Goal: Check status: Check status

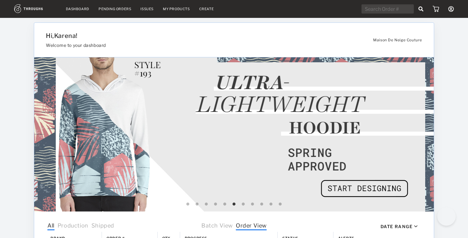
select select "7"
select select "2025"
click at [176, 8] on link "My Products" at bounding box center [176, 9] width 27 height 4
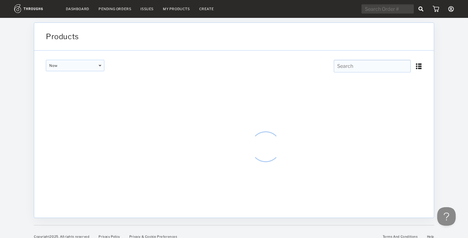
click at [73, 8] on link "Dashboard" at bounding box center [77, 9] width 23 height 4
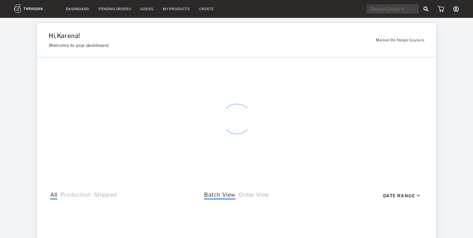
select select "7"
select select "2025"
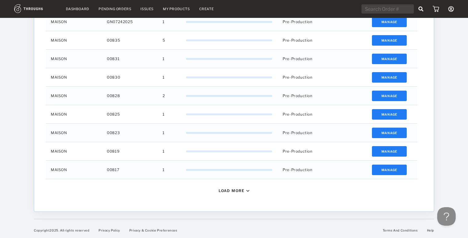
scroll to position [249, 0]
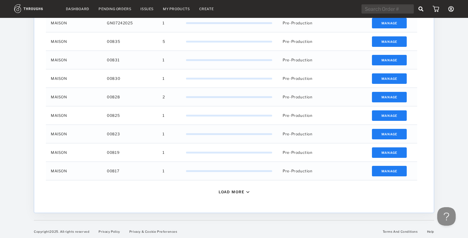
click at [234, 192] on div "Load More" at bounding box center [231, 191] width 26 height 5
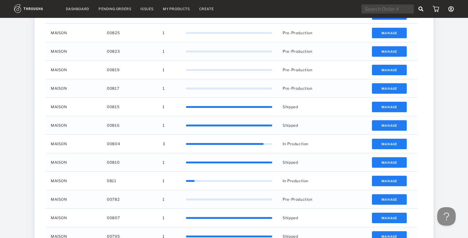
scroll to position [426, 0]
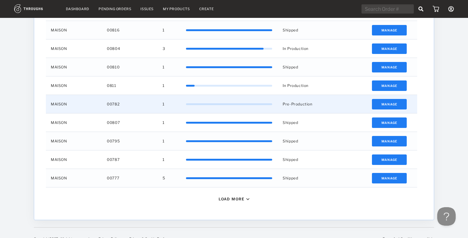
click at [102, 105] on div "00782" at bounding box center [130, 104] width 56 height 18
click at [386, 102] on button "Manage" at bounding box center [389, 104] width 35 height 10
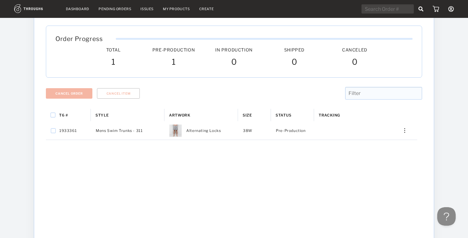
scroll to position [31, 0]
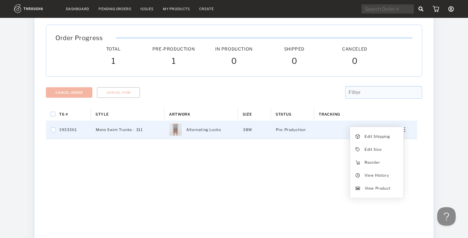
click at [402, 130] on div "Edit Shipping Edit Size Reorder View History View Product" at bounding box center [402, 129] width 15 height 5
click at [374, 173] on span "View History" at bounding box center [376, 175] width 24 height 8
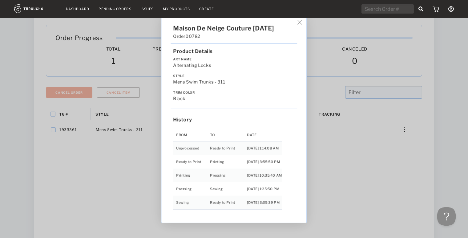
click at [302, 22] on img at bounding box center [299, 22] width 5 height 5
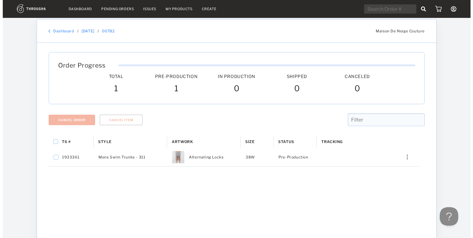
scroll to position [0, 0]
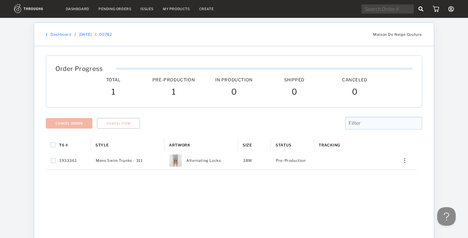
click at [34, 8] on img at bounding box center [35, 8] width 42 height 9
